Goal: Task Accomplishment & Management: Use online tool/utility

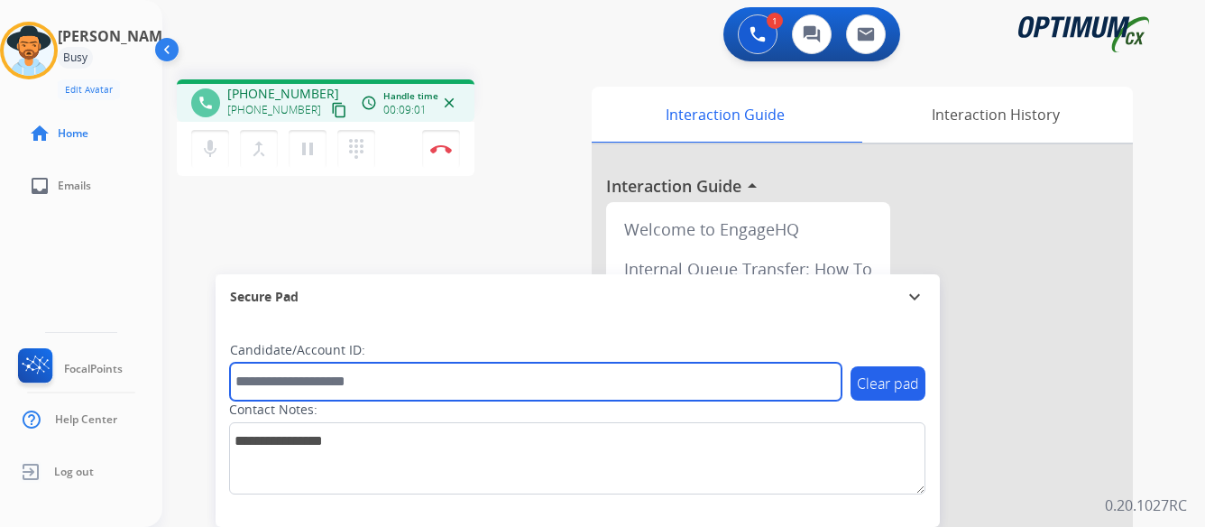
paste input "*******"
type input "*******"
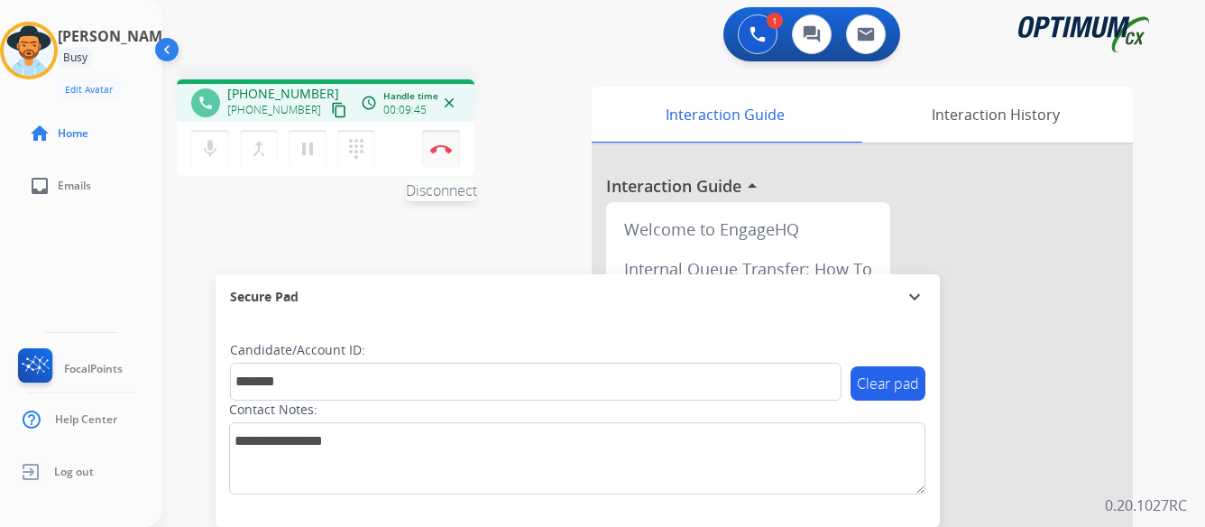
click at [440, 143] on button "Disconnect" at bounding box center [441, 149] width 38 height 38
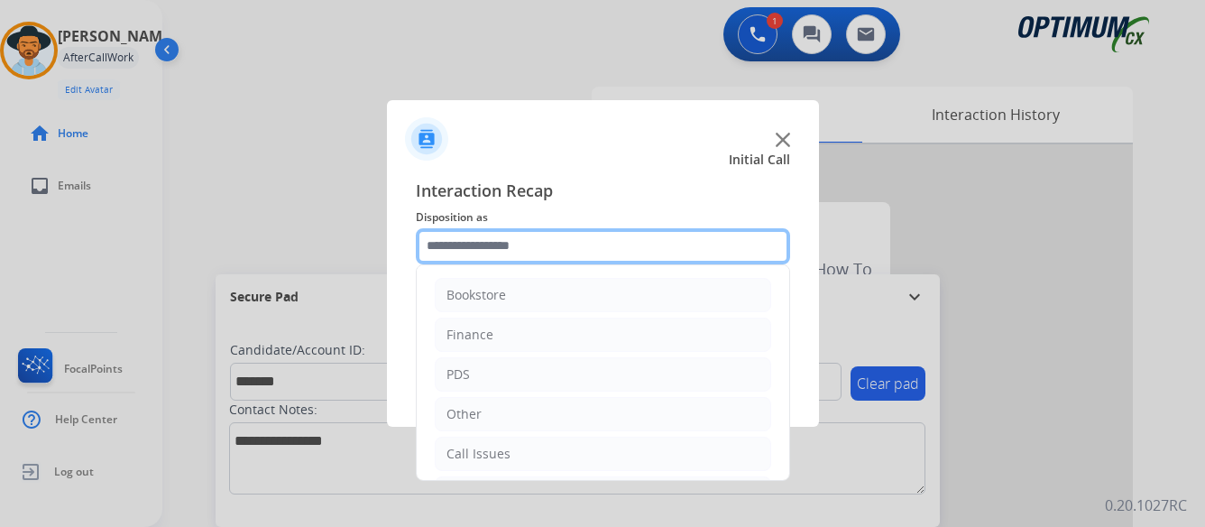
click at [577, 241] on input "text" at bounding box center [603, 246] width 374 height 36
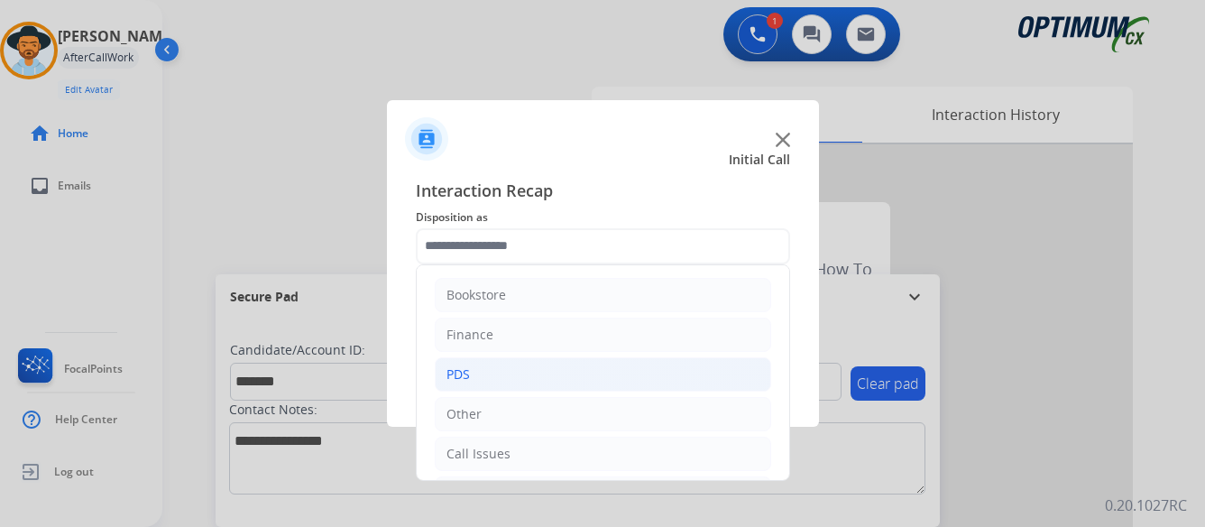
click at [469, 376] on div "PDS" at bounding box center [458, 374] width 23 height 18
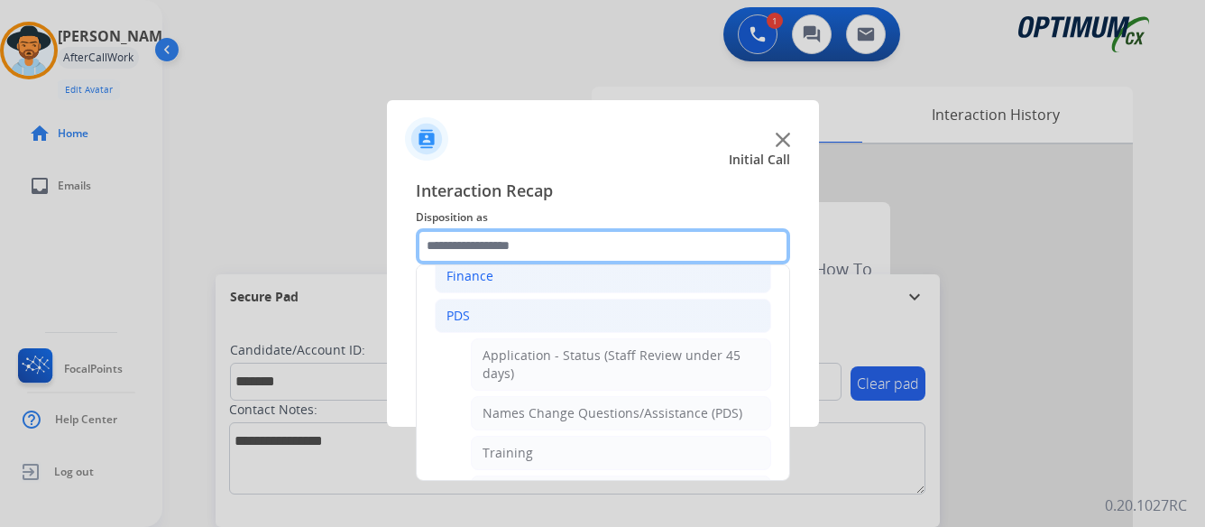
scroll to position [90, 0]
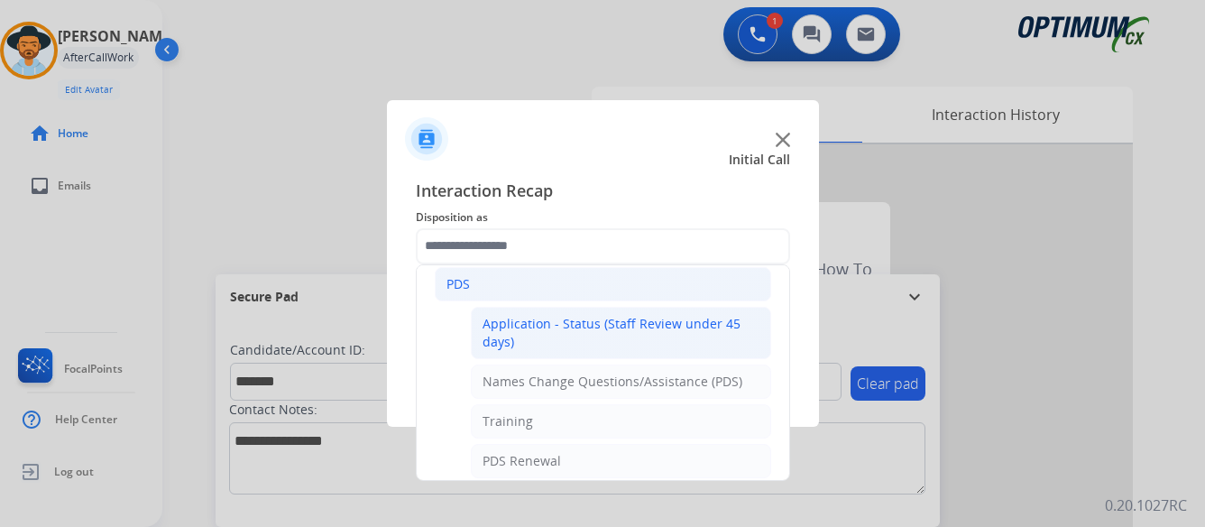
click at [629, 323] on div "Application - Status (Staff Review under 45 days)" at bounding box center [621, 333] width 277 height 36
type input "**********"
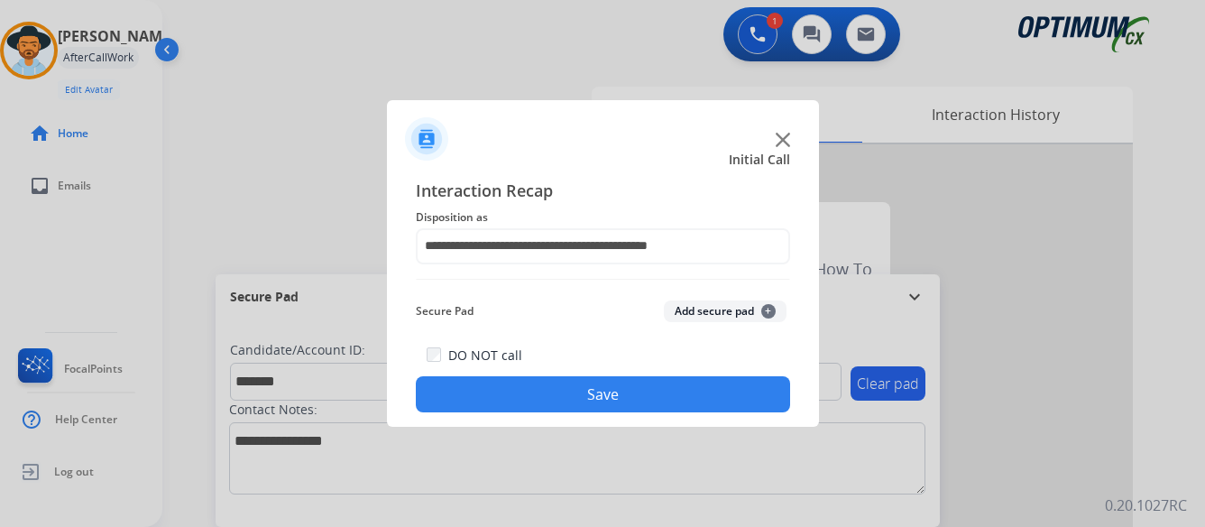
click at [612, 392] on button "Save" at bounding box center [603, 394] width 374 height 36
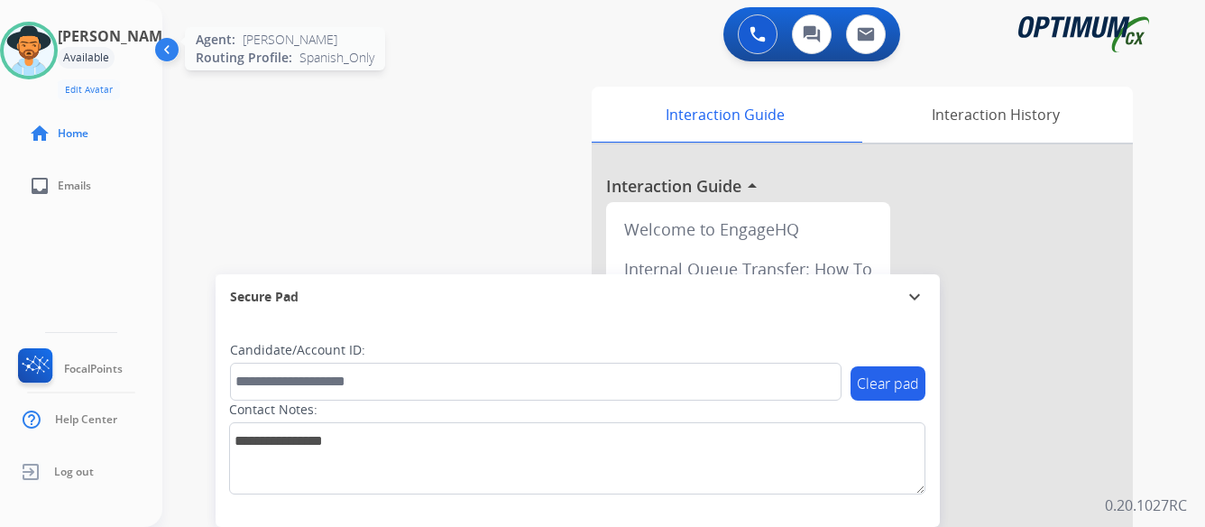
click at [54, 46] on img at bounding box center [29, 50] width 51 height 51
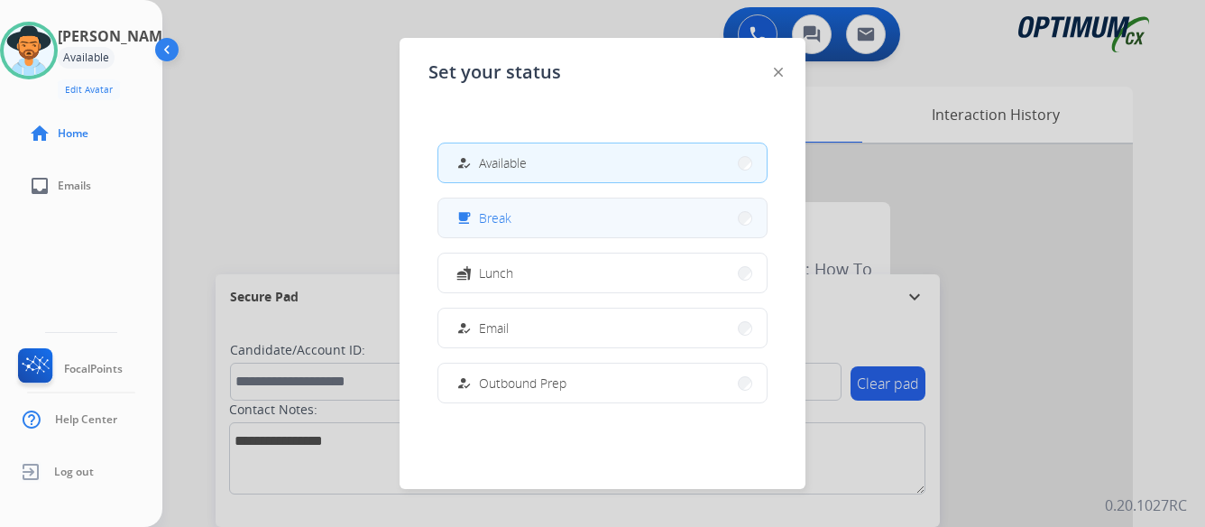
click at [562, 221] on button "free_breakfast Break" at bounding box center [602, 217] width 328 height 39
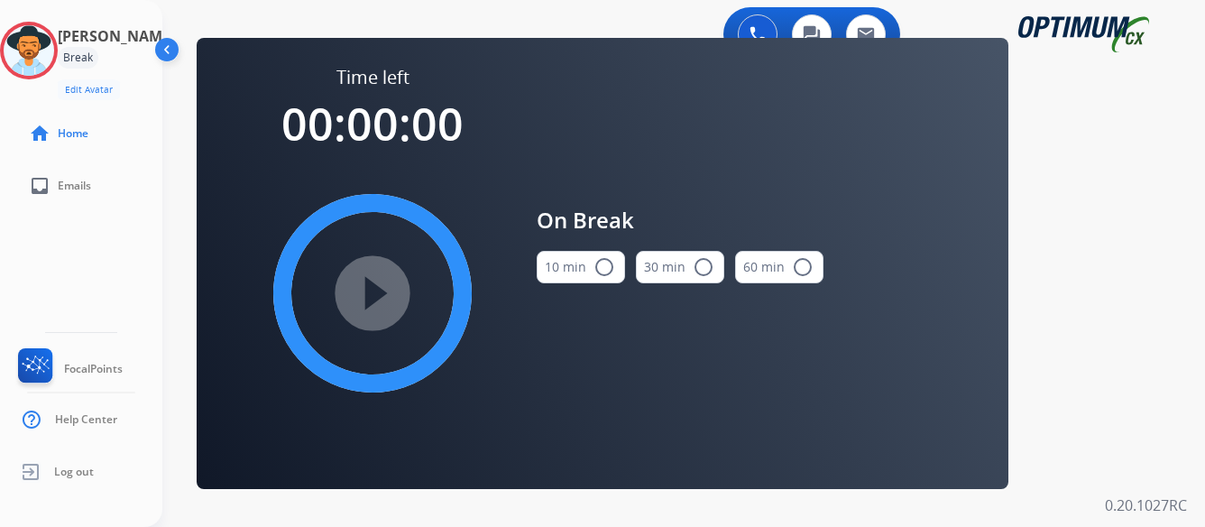
click at [605, 263] on mat-icon "radio_button_unchecked" at bounding box center [605, 267] width 22 height 22
click at [369, 291] on mat-icon "play_circle_filled" at bounding box center [373, 293] width 22 height 22
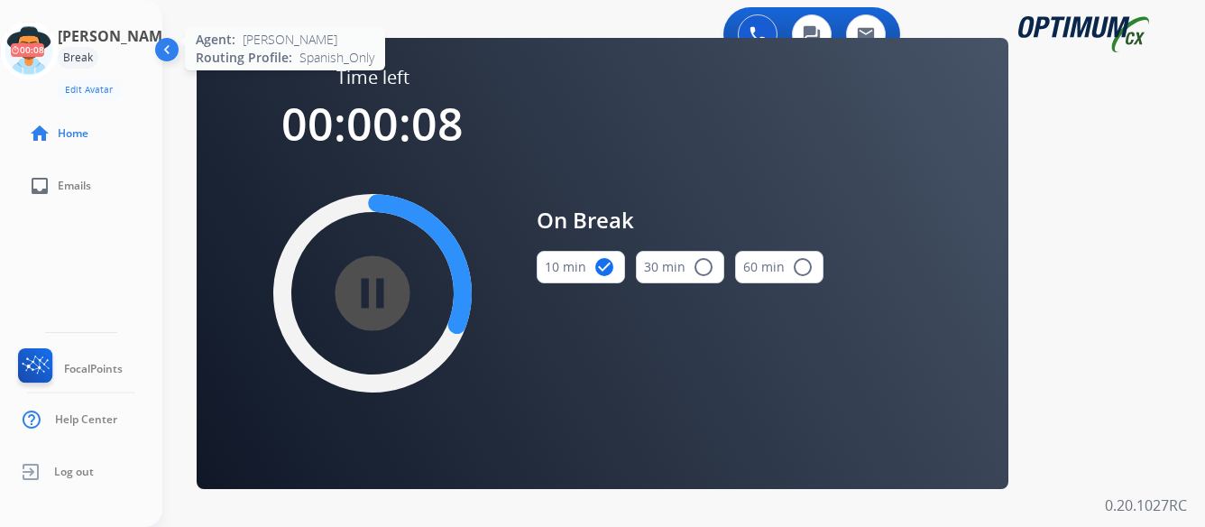
click at [59, 45] on icon at bounding box center [29, 51] width 59 height 59
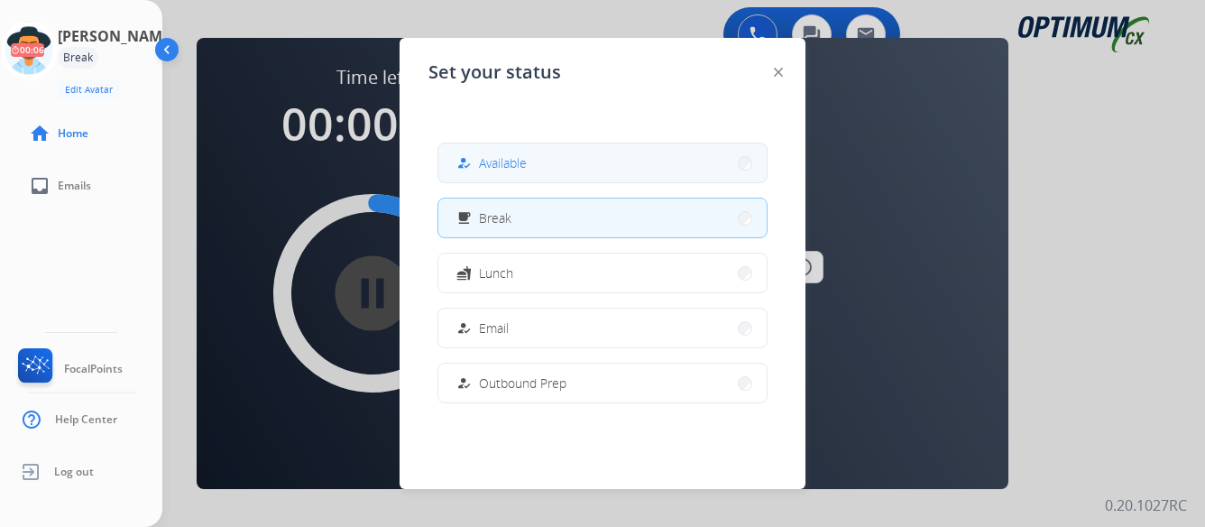
click at [613, 163] on button "how_to_reg Available" at bounding box center [602, 162] width 328 height 39
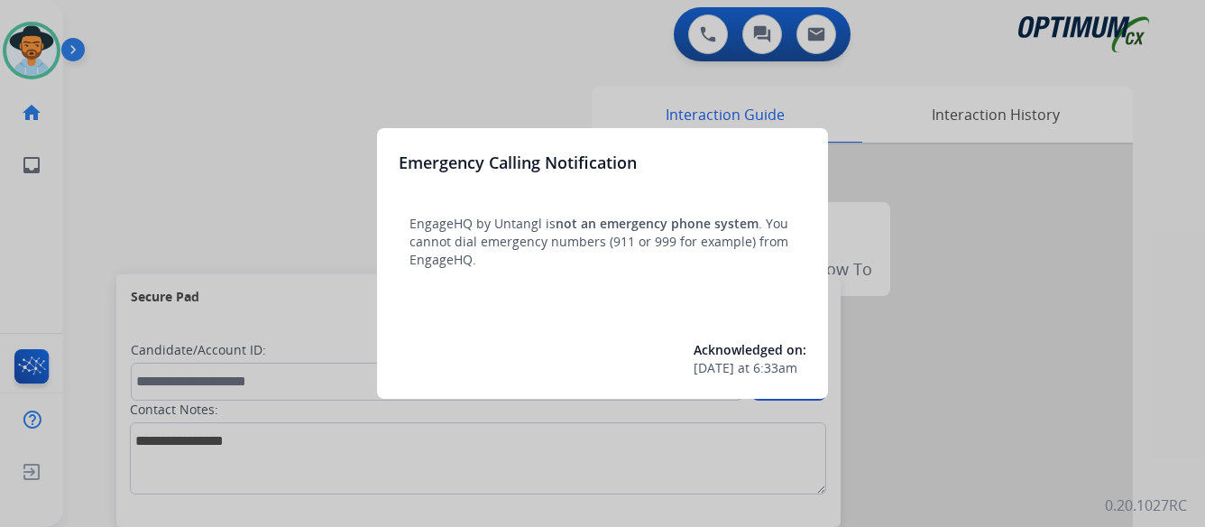
click at [215, 161] on div at bounding box center [602, 263] width 1205 height 527
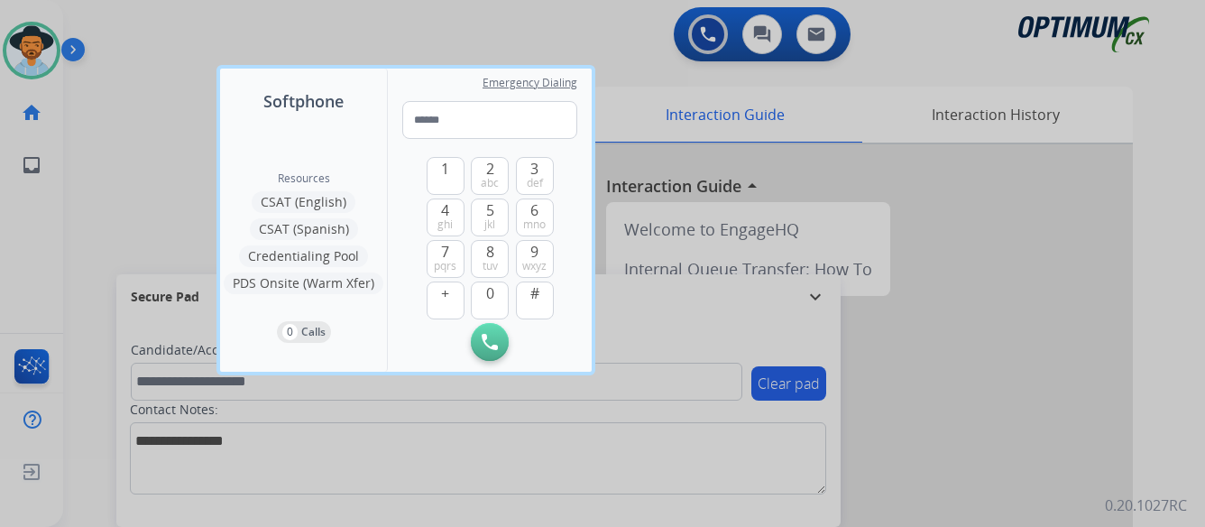
click at [1088, 288] on div at bounding box center [602, 263] width 1205 height 527
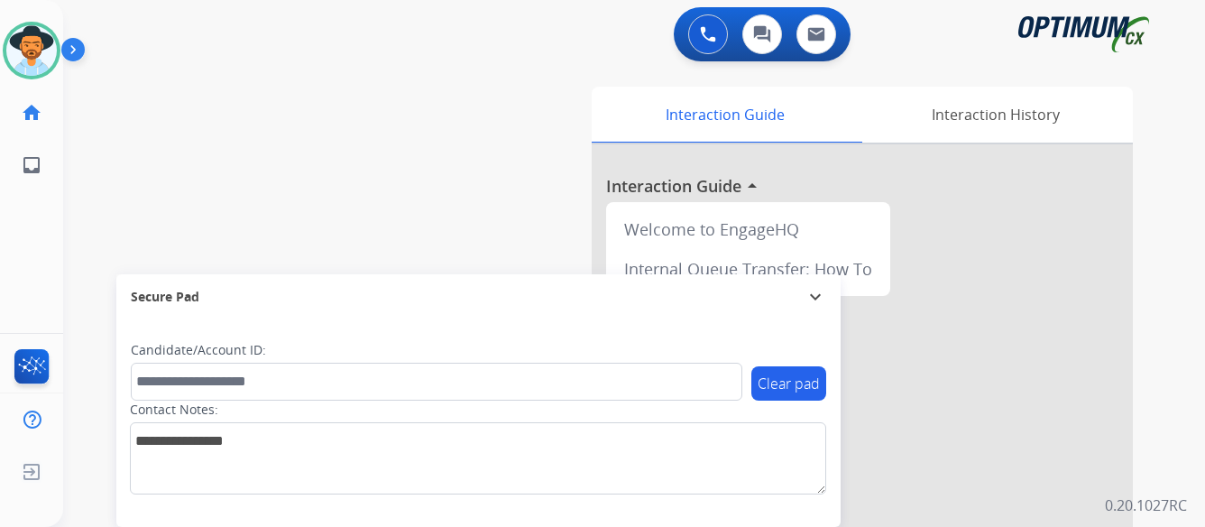
click at [76, 51] on img at bounding box center [76, 53] width 31 height 34
